Goal: Find specific page/section: Find specific page/section

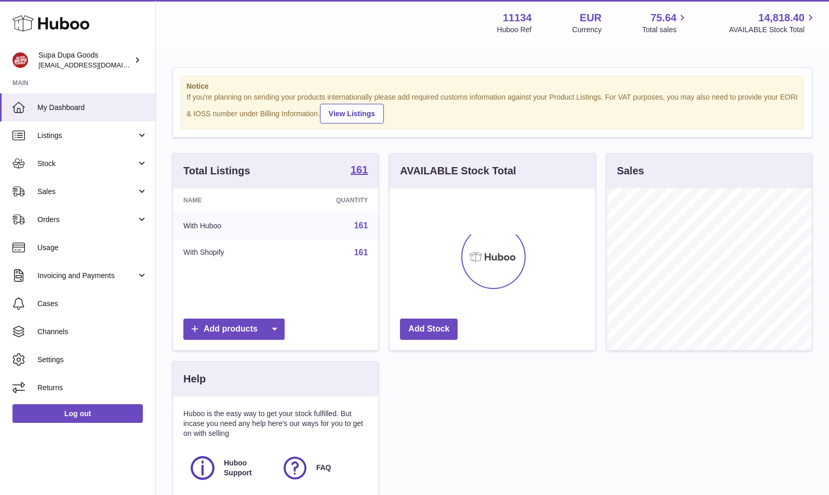
scroll to position [162, 206]
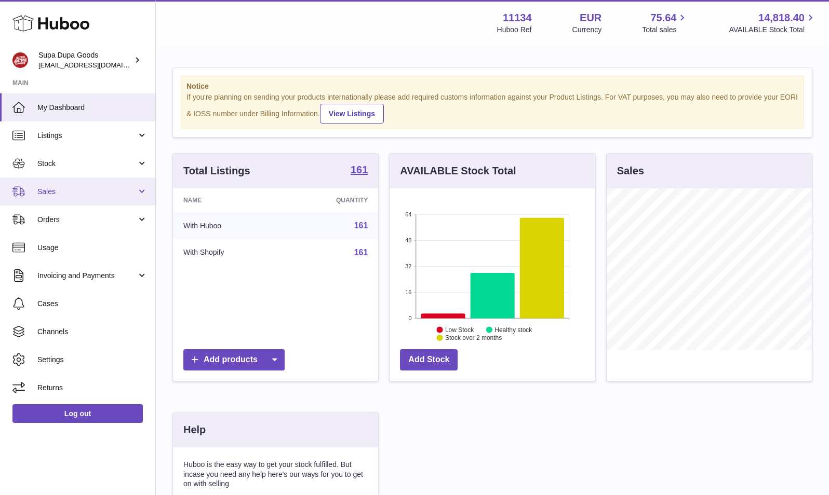
click at [64, 192] on span "Sales" at bounding box center [86, 192] width 99 height 10
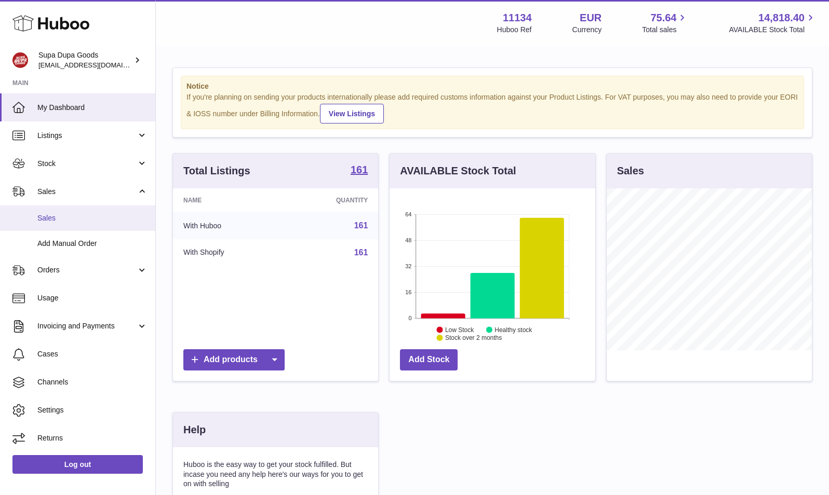
click at [61, 218] on span "Sales" at bounding box center [92, 218] width 110 height 10
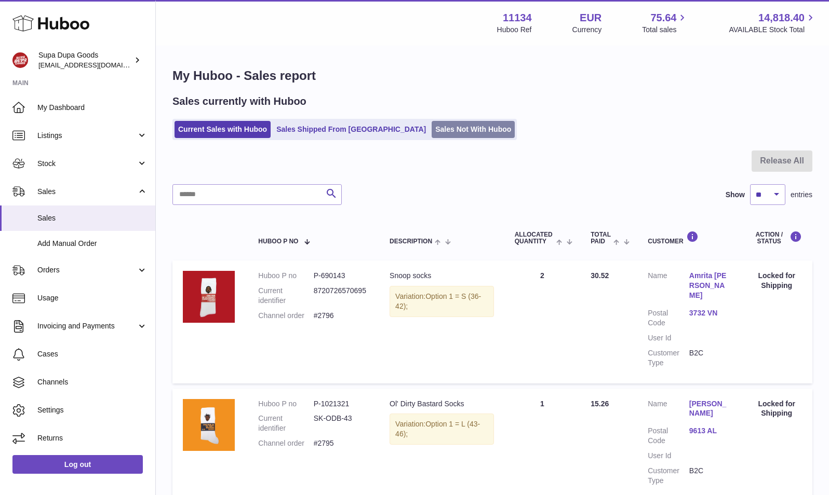
click at [465, 121] on link "Sales Not With Huboo" at bounding box center [472, 129] width 83 height 17
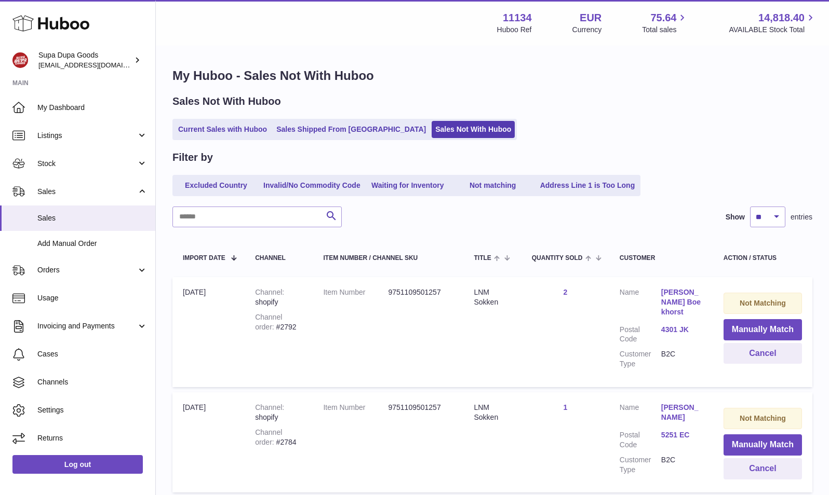
scroll to position [75, 0]
